Goal: Information Seeking & Learning: Learn about a topic

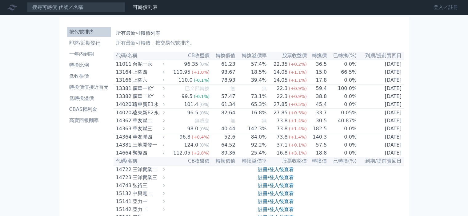
click at [445, 11] on link "登入／註冊" at bounding box center [445, 7] width 34 height 10
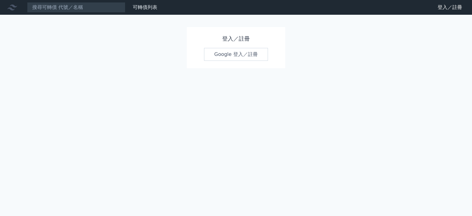
click at [231, 55] on link "Google 登入／註冊" at bounding box center [236, 54] width 64 height 13
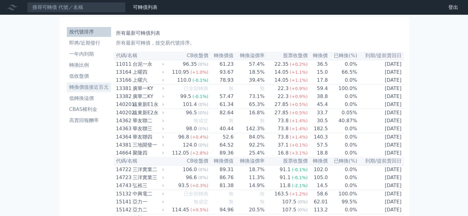
click at [88, 85] on li "轉換價值接近百元" at bounding box center [89, 87] width 44 height 7
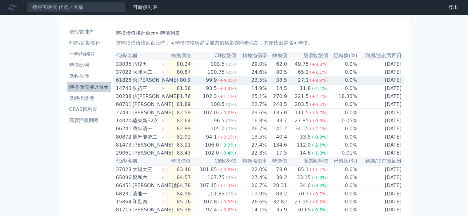
click at [160, 79] on div "合[PERSON_NAME]" at bounding box center [148, 80] width 30 height 7
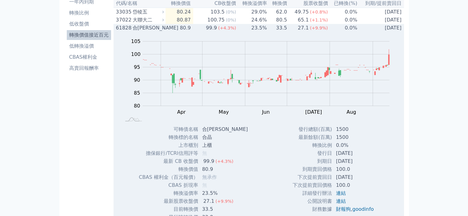
scroll to position [61, 0]
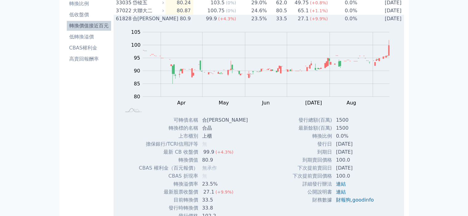
click at [165, 20] on icon at bounding box center [163, 19] width 4 height 4
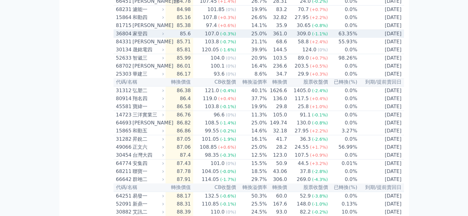
scroll to position [154, 0]
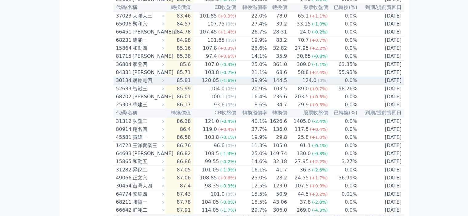
click at [161, 84] on div "晟銘電四" at bounding box center [148, 80] width 30 height 7
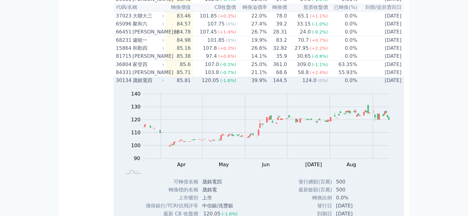
click at [161, 84] on div "晟銘電四" at bounding box center [148, 80] width 30 height 7
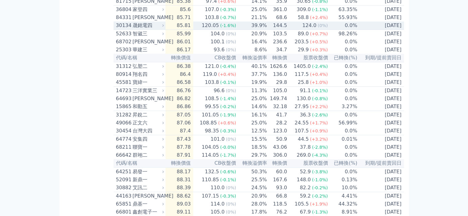
scroll to position [215, 0]
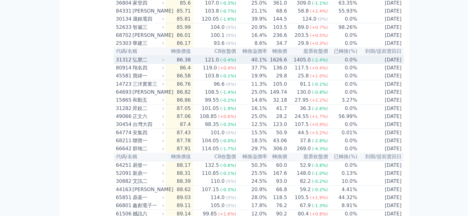
click at [163, 64] on div "弘塑二" at bounding box center [148, 59] width 30 height 7
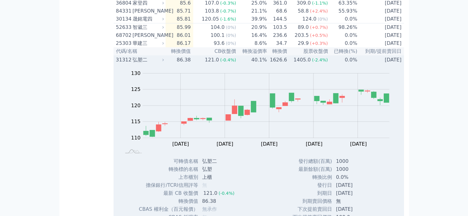
drag, startPoint x: 162, startPoint y: 74, endPoint x: 66, endPoint y: 105, distance: 100.9
click at [165, 62] on icon at bounding box center [163, 60] width 4 height 4
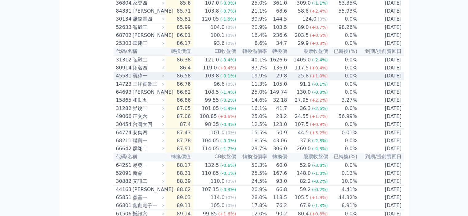
click at [163, 78] on icon at bounding box center [163, 76] width 4 height 4
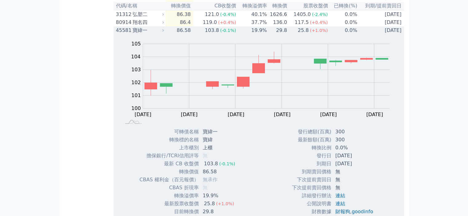
scroll to position [246, 0]
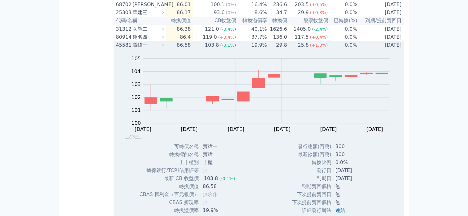
click at [163, 47] on icon at bounding box center [163, 45] width 4 height 4
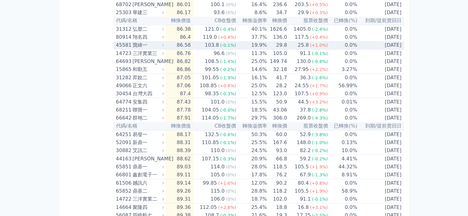
click at [160, 49] on div "寶緯一" at bounding box center [148, 45] width 30 height 7
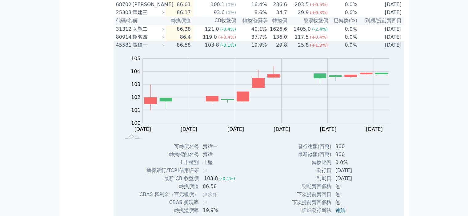
click at [160, 49] on div "寶緯一" at bounding box center [148, 45] width 30 height 7
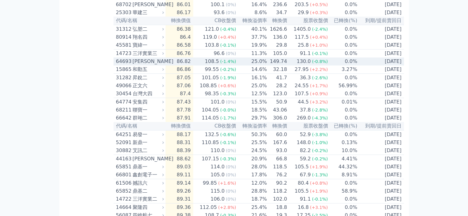
click at [163, 65] on div "[PERSON_NAME]" at bounding box center [148, 61] width 30 height 7
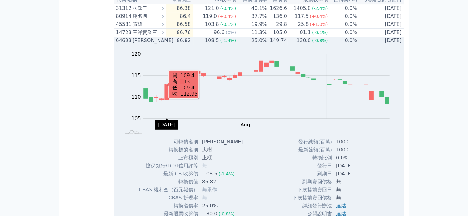
scroll to position [307, 0]
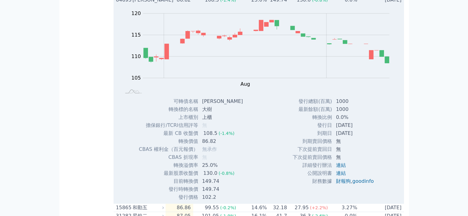
click at [164, 2] on icon at bounding box center [163, 0] width 4 height 4
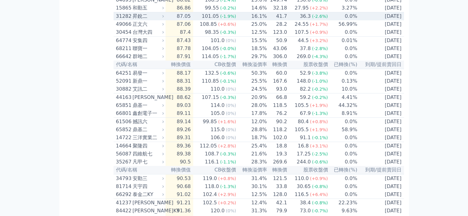
click at [162, 20] on div "昇銳二" at bounding box center [148, 16] width 30 height 7
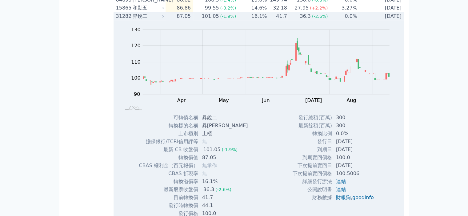
click at [162, 20] on div "昇銳二" at bounding box center [148, 16] width 30 height 7
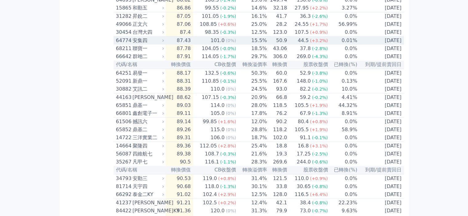
click at [165, 42] on icon at bounding box center [163, 40] width 4 height 4
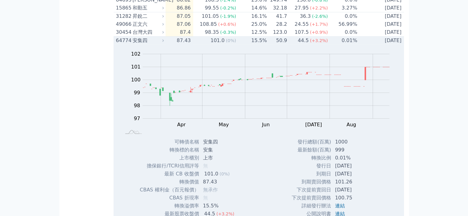
click at [165, 42] on icon at bounding box center [163, 40] width 4 height 4
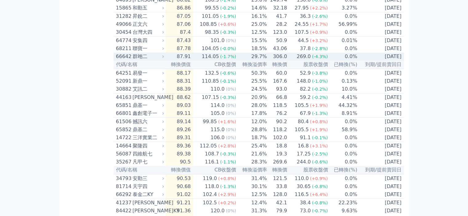
click at [165, 58] on icon at bounding box center [163, 56] width 4 height 4
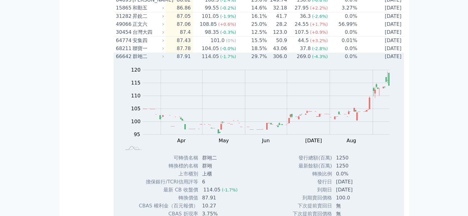
click at [165, 58] on icon at bounding box center [163, 56] width 4 height 4
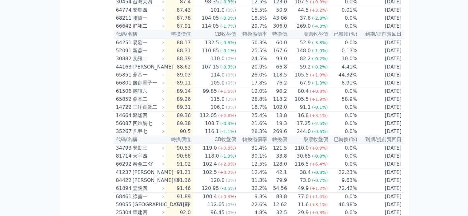
scroll to position [338, 0]
click at [163, 95] on div "撼訊六" at bounding box center [148, 90] width 30 height 7
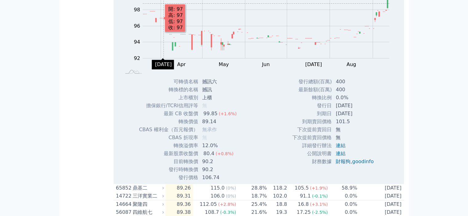
scroll to position [369, 0]
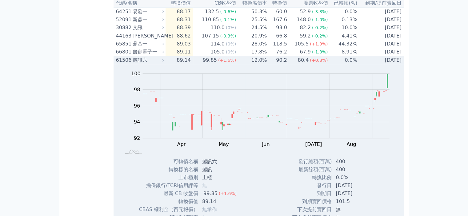
click at [164, 62] on icon at bounding box center [163, 60] width 4 height 4
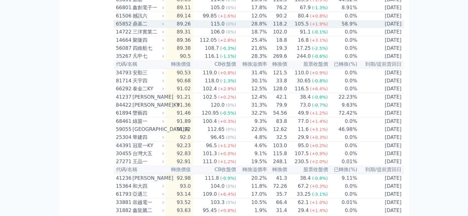
scroll to position [400, 0]
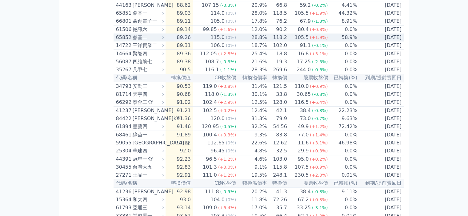
click at [165, 39] on icon at bounding box center [163, 37] width 4 height 4
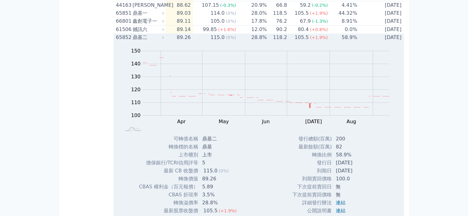
click at [163, 39] on icon at bounding box center [163, 37] width 4 height 4
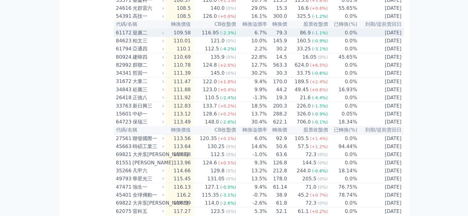
scroll to position [1075, 0]
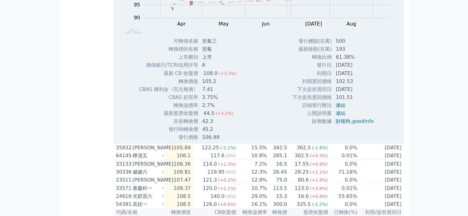
scroll to position [1014, 0]
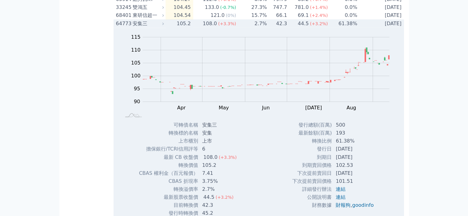
click at [165, 27] on div "64773 安集三" at bounding box center [140, 23] width 49 height 7
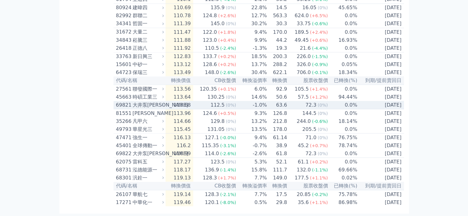
scroll to position [1229, 0]
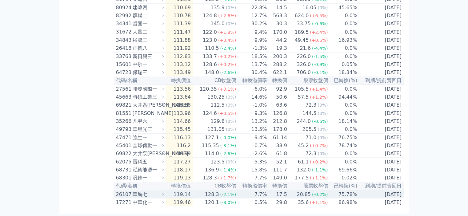
click at [163, 194] on icon at bounding box center [163, 194] width 4 height 4
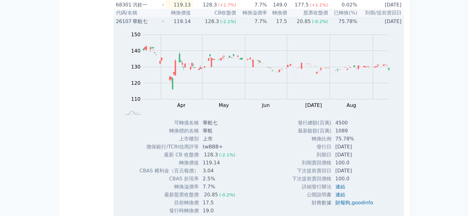
scroll to position [1352, 0]
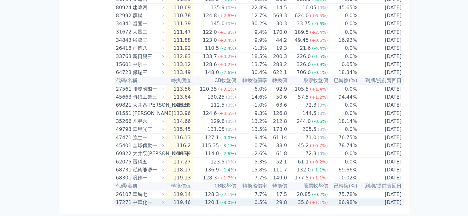
click at [161, 202] on div "中華化一" at bounding box center [148, 202] width 30 height 7
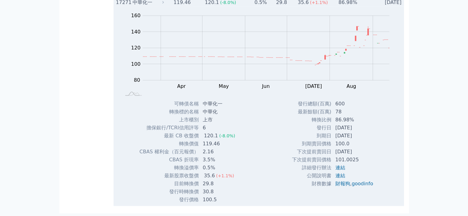
scroll to position [1337, 0]
click at [162, 6] on div "中華化一" at bounding box center [148, 2] width 30 height 7
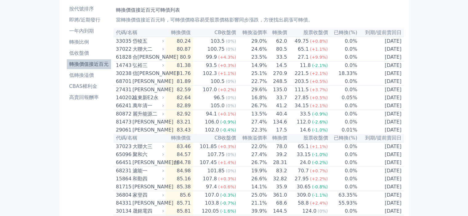
scroll to position [0, 0]
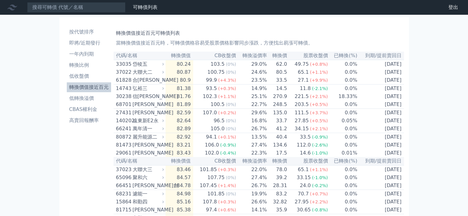
drag, startPoint x: 442, startPoint y: 116, endPoint x: 438, endPoint y: 114, distance: 4.5
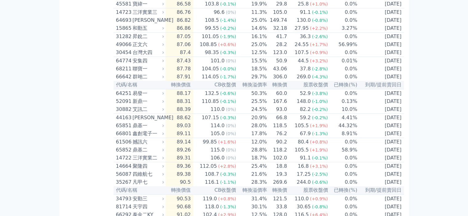
scroll to position [277, 0]
